Goal: Task Accomplishment & Management: Manage account settings

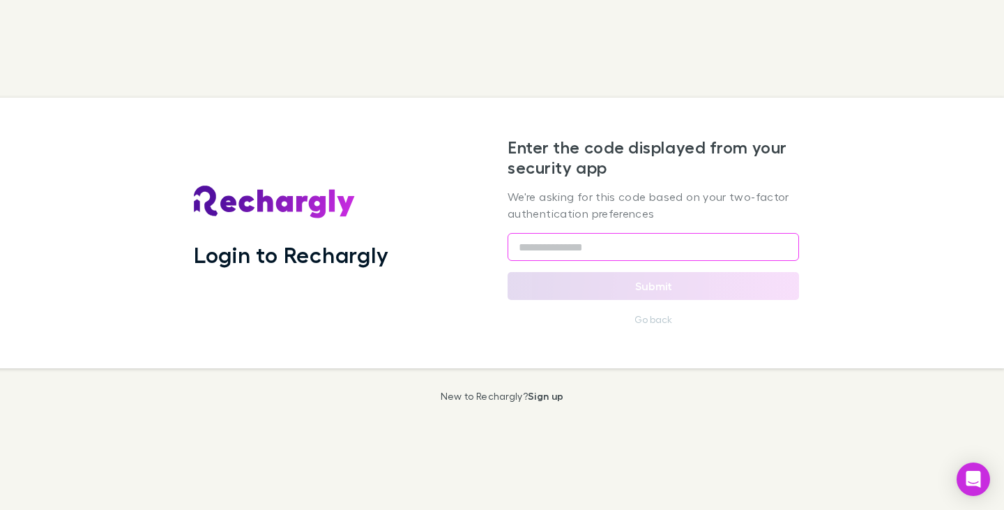
click at [604, 238] on input "text" at bounding box center [653, 247] width 291 height 28
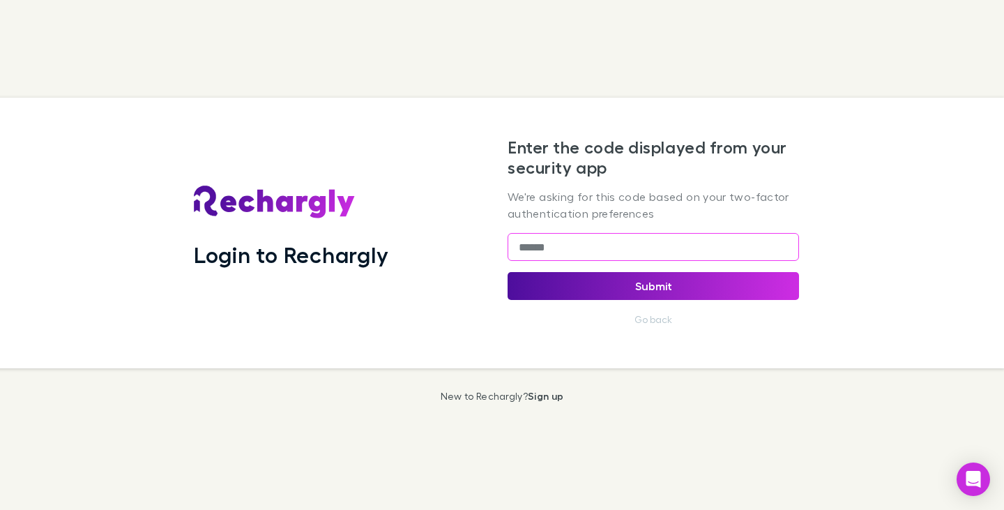
type input "******"
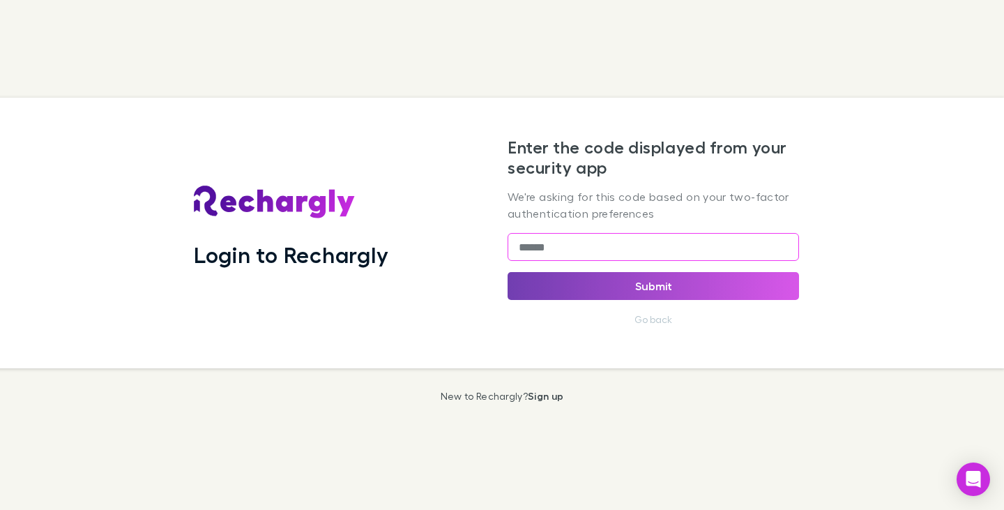
click at [654, 288] on button "Submit" at bounding box center [653, 286] width 291 height 28
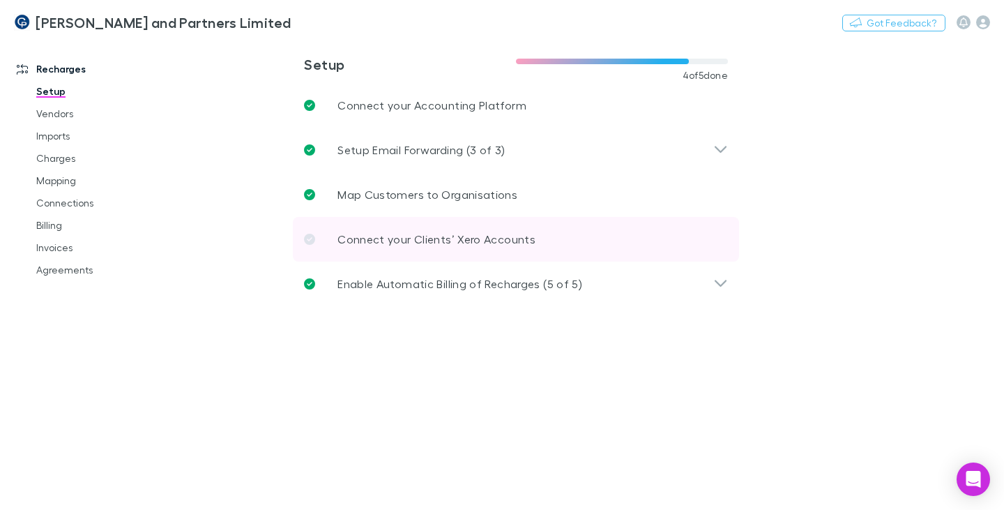
click at [310, 239] on icon at bounding box center [309, 239] width 11 height 11
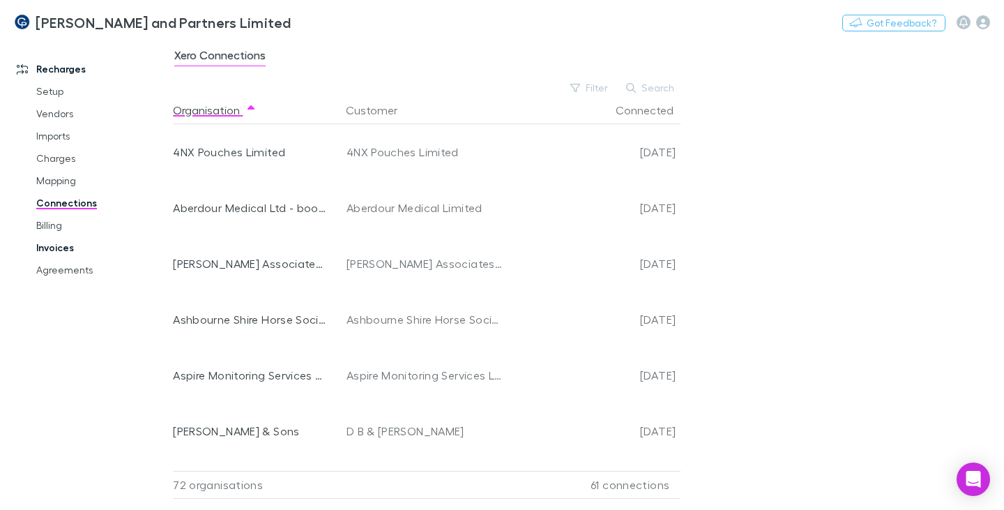
click at [60, 242] on link "Invoices" at bounding box center [101, 247] width 158 height 22
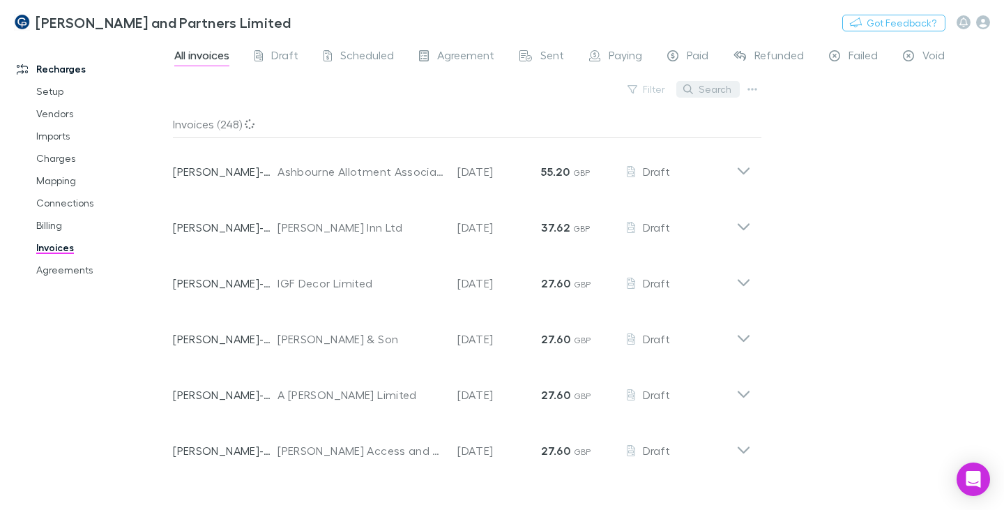
click at [717, 93] on button "Search" at bounding box center [707, 89] width 63 height 17
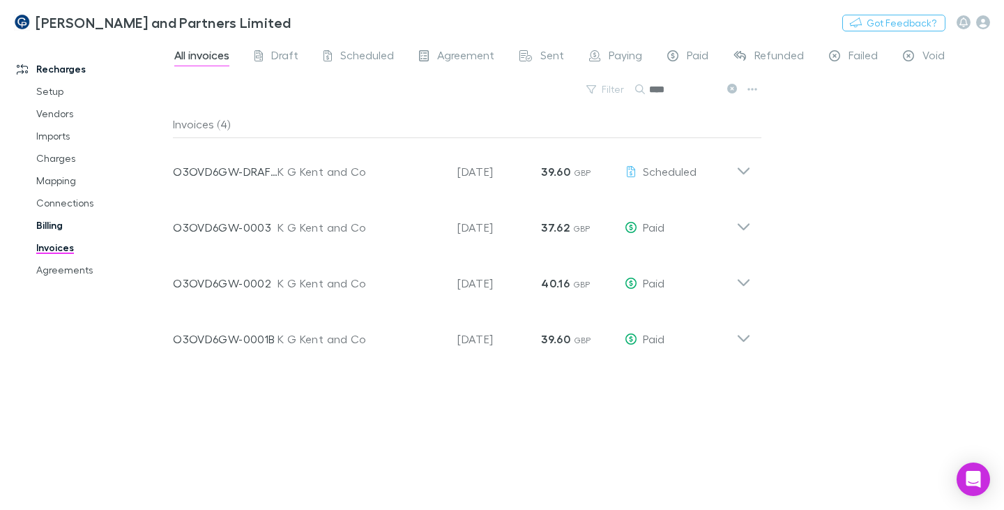
type input "****"
click at [59, 228] on link "Billing" at bounding box center [101, 225] width 158 height 22
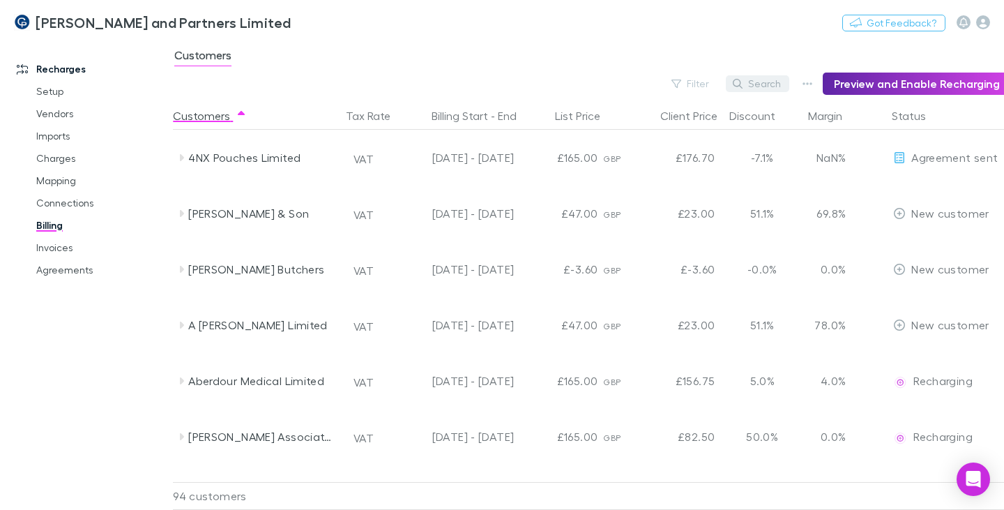
click at [765, 86] on button "Search" at bounding box center [757, 83] width 63 height 17
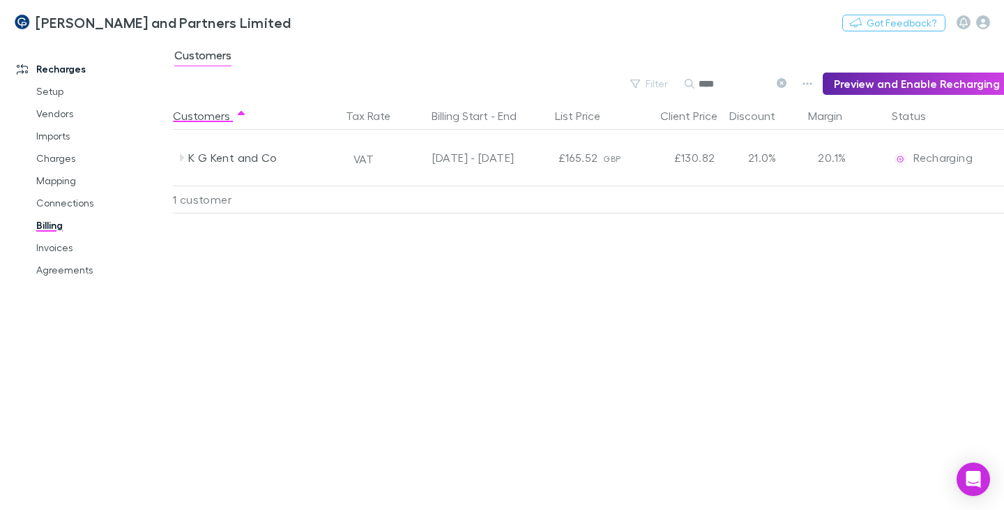
type input "****"
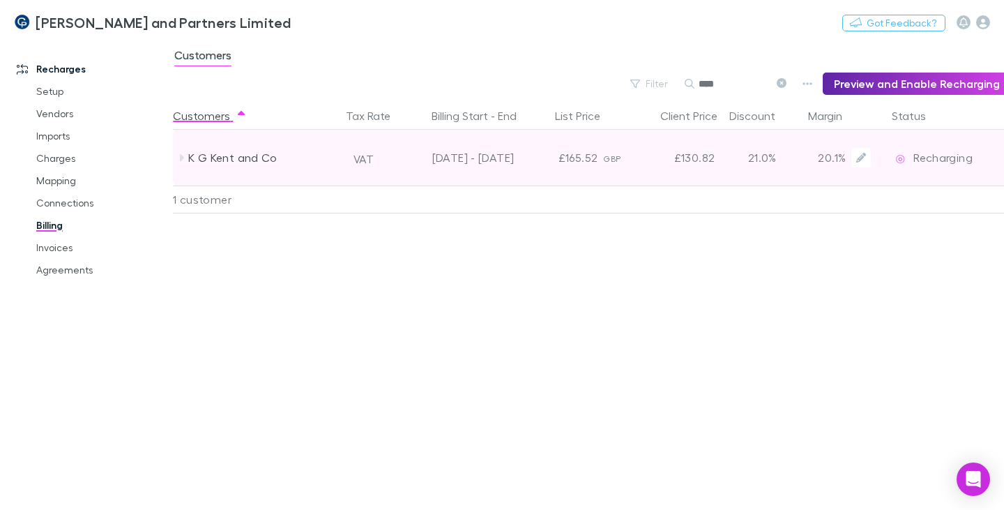
click at [254, 154] on div "K G Kent and Co" at bounding box center [262, 158] width 148 height 56
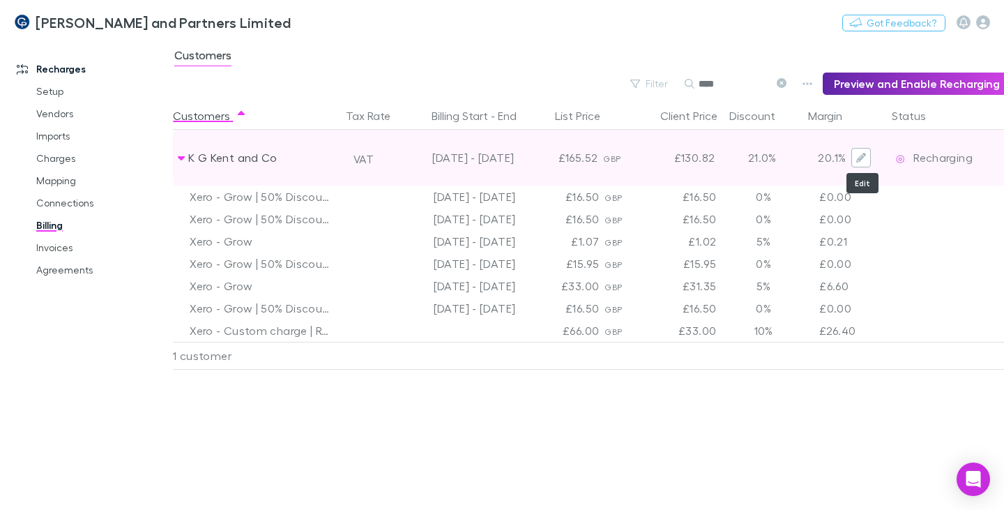
click at [863, 155] on icon "Edit" at bounding box center [861, 158] width 10 height 10
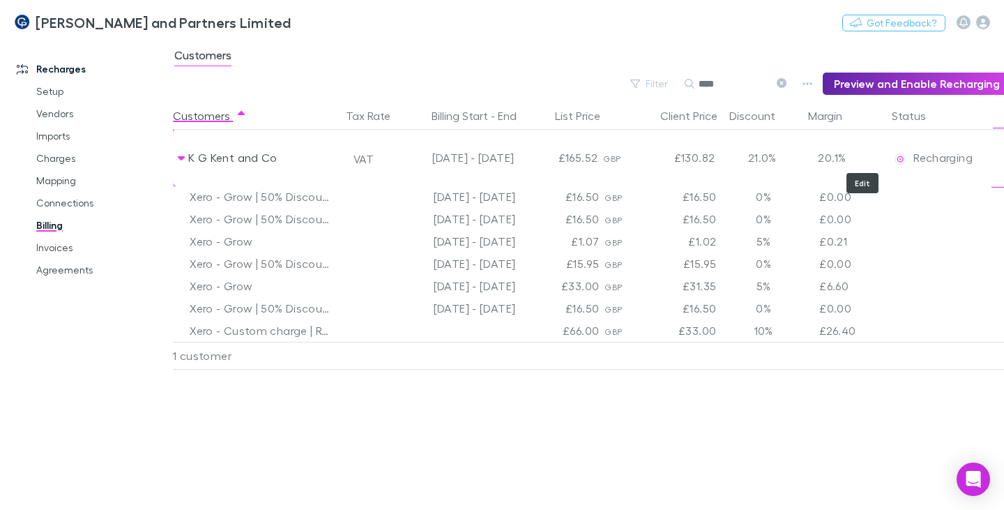
click at [572, 330] on div "£66.00" at bounding box center [563, 330] width 84 height 22
click at [572, 329] on div "£66.00" at bounding box center [563, 330] width 84 height 22
click at [291, 327] on div "Xero - Custom charge | Refund" at bounding box center [262, 330] width 145 height 22
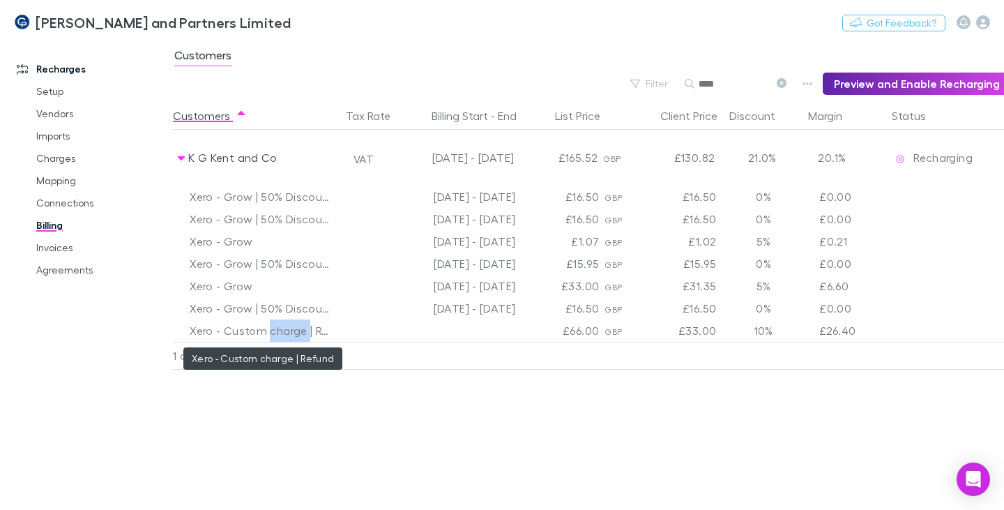
click at [291, 327] on div "Xero - Custom charge | Refund" at bounding box center [262, 330] width 145 height 22
click at [423, 436] on div "Customers Tax Rate Billing Start - End List Price Client Price Discount Margin …" at bounding box center [588, 306] width 831 height 408
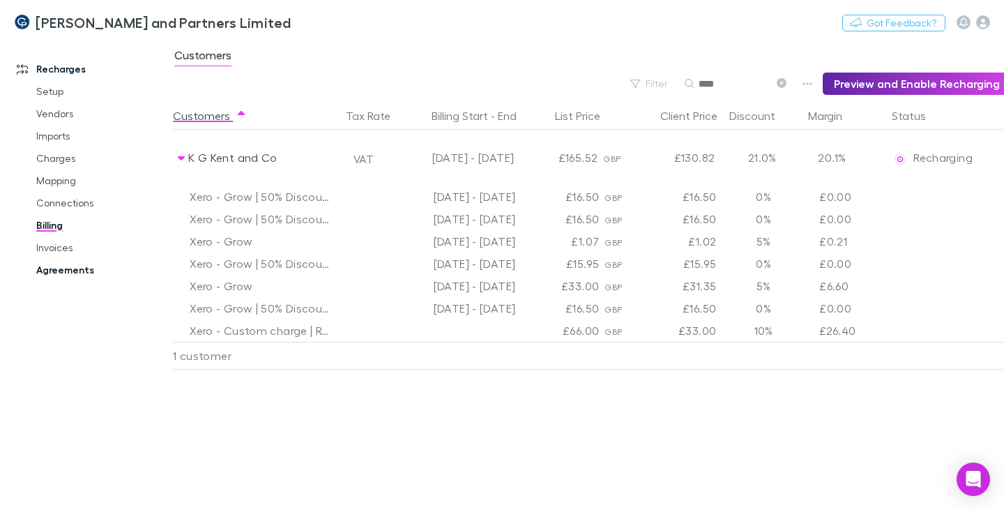
click at [49, 267] on link "Agreements" at bounding box center [101, 270] width 158 height 22
